Goal: Answer question/provide support: Answer question/provide support

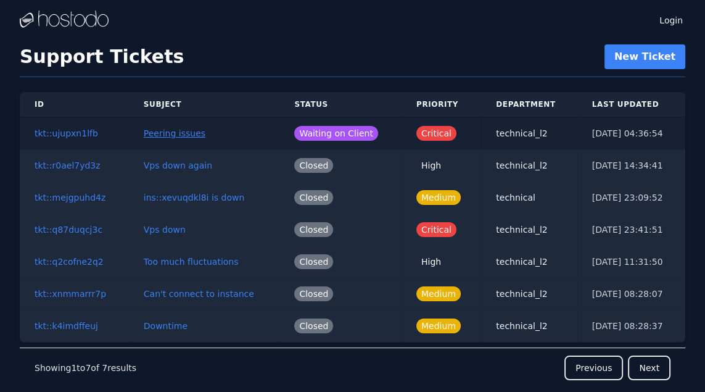
click at [188, 130] on button "Peering issues" at bounding box center [175, 133] width 62 height 12
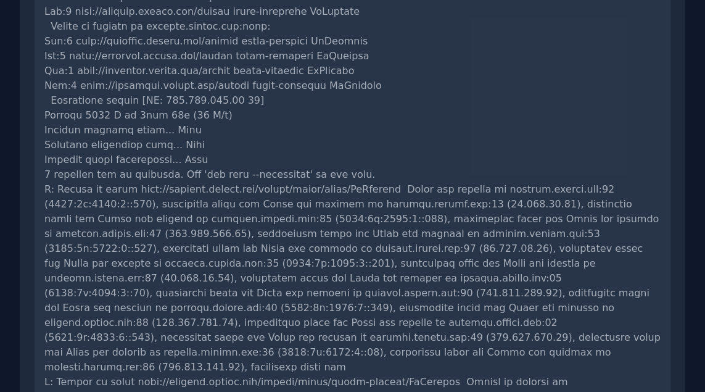
scroll to position [2361, 0]
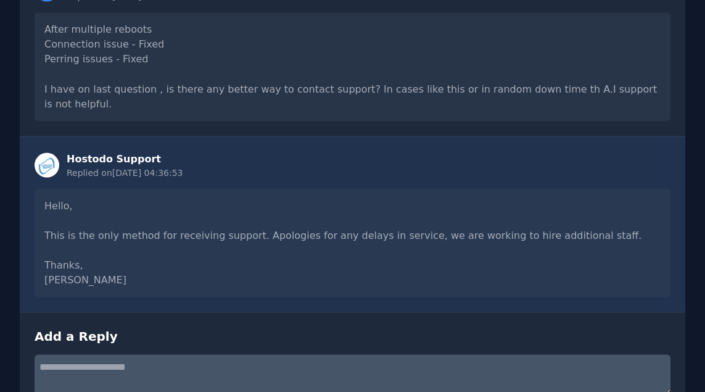
scroll to position [2416, 0]
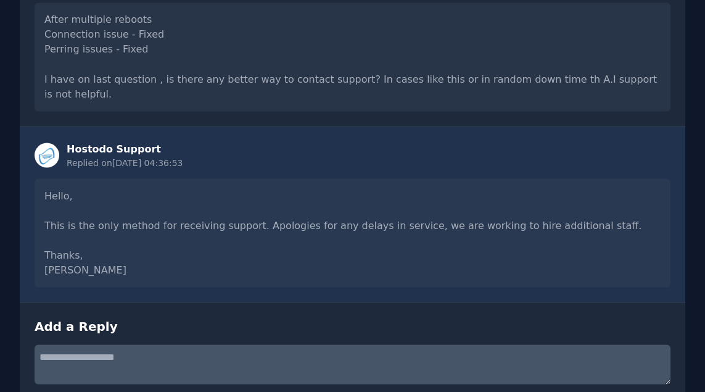
type textarea "**********"
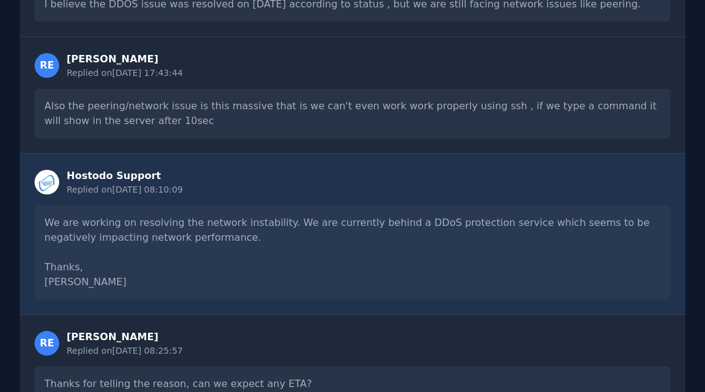
scroll to position [0, 0]
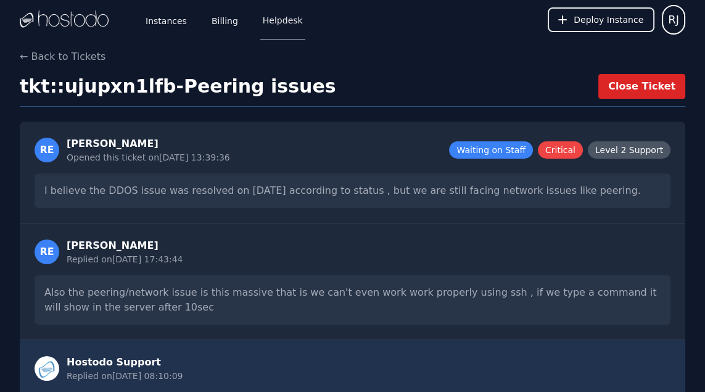
click at [634, 80] on button "Close Ticket" at bounding box center [641, 86] width 87 height 25
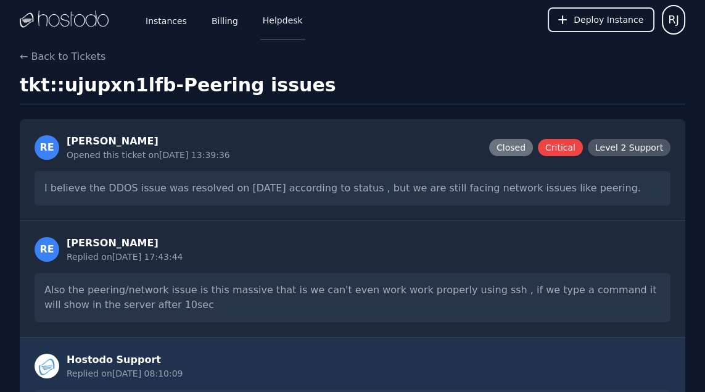
click at [271, 14] on link "Helpdesk" at bounding box center [282, 19] width 45 height 41
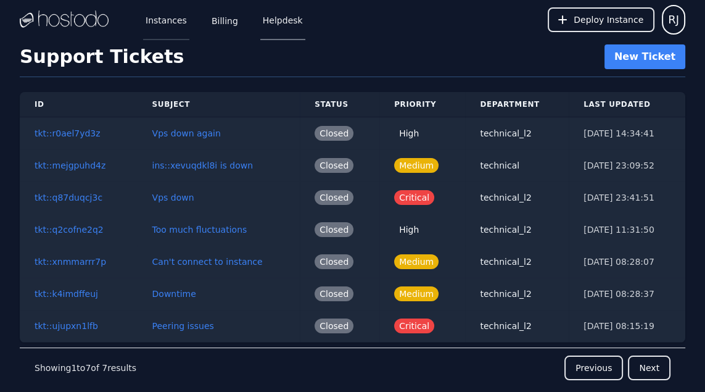
click at [162, 14] on link "Instances" at bounding box center [166, 19] width 46 height 41
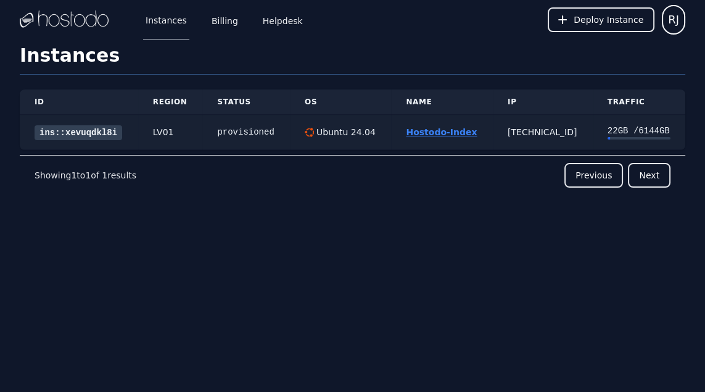
click at [417, 131] on link "Hostodo-Index" at bounding box center [441, 132] width 71 height 10
